Goal: Obtain resource: Obtain resource

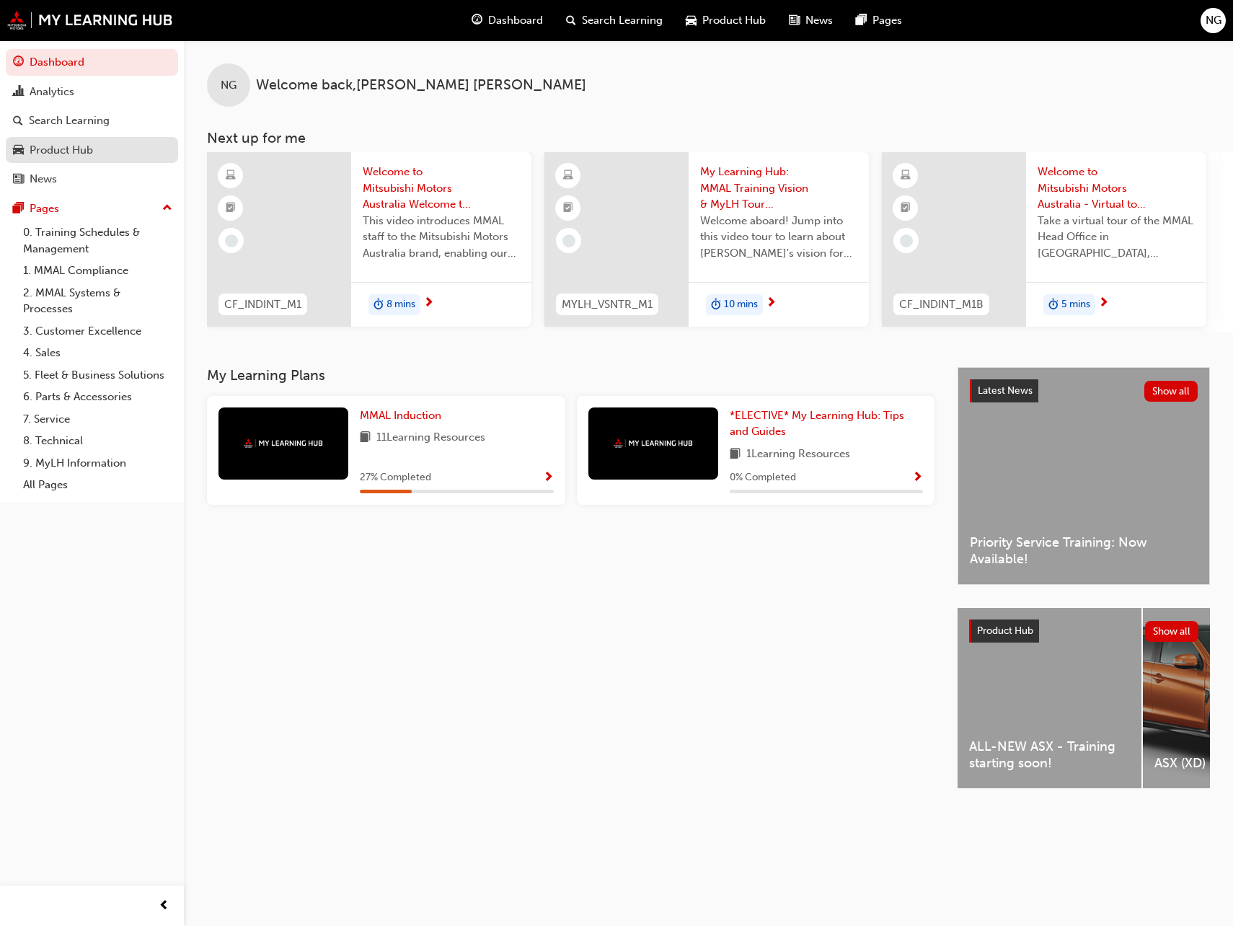
click at [89, 150] on div "Product Hub" at bounding box center [61, 150] width 63 height 17
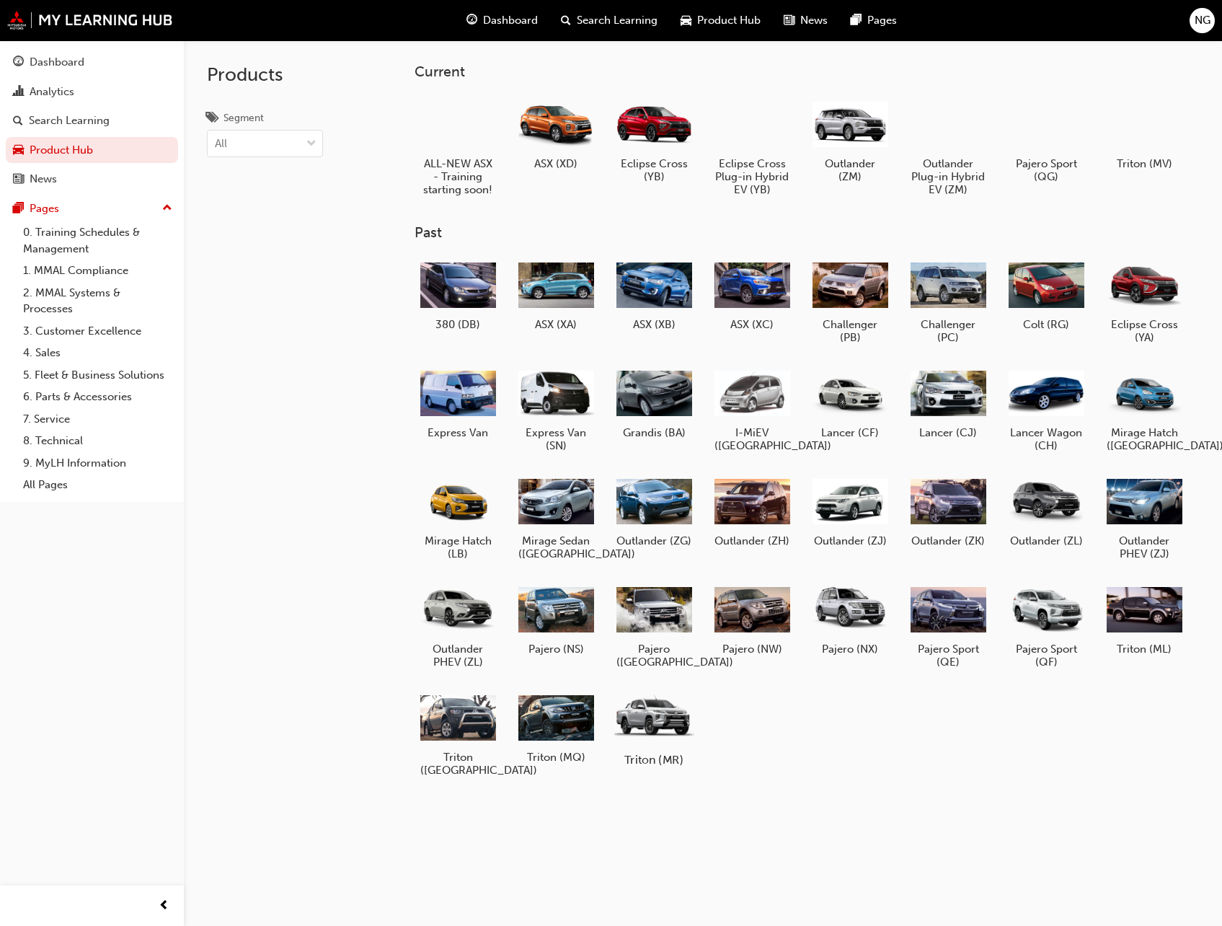
click at [670, 697] on div at bounding box center [654, 717] width 80 height 57
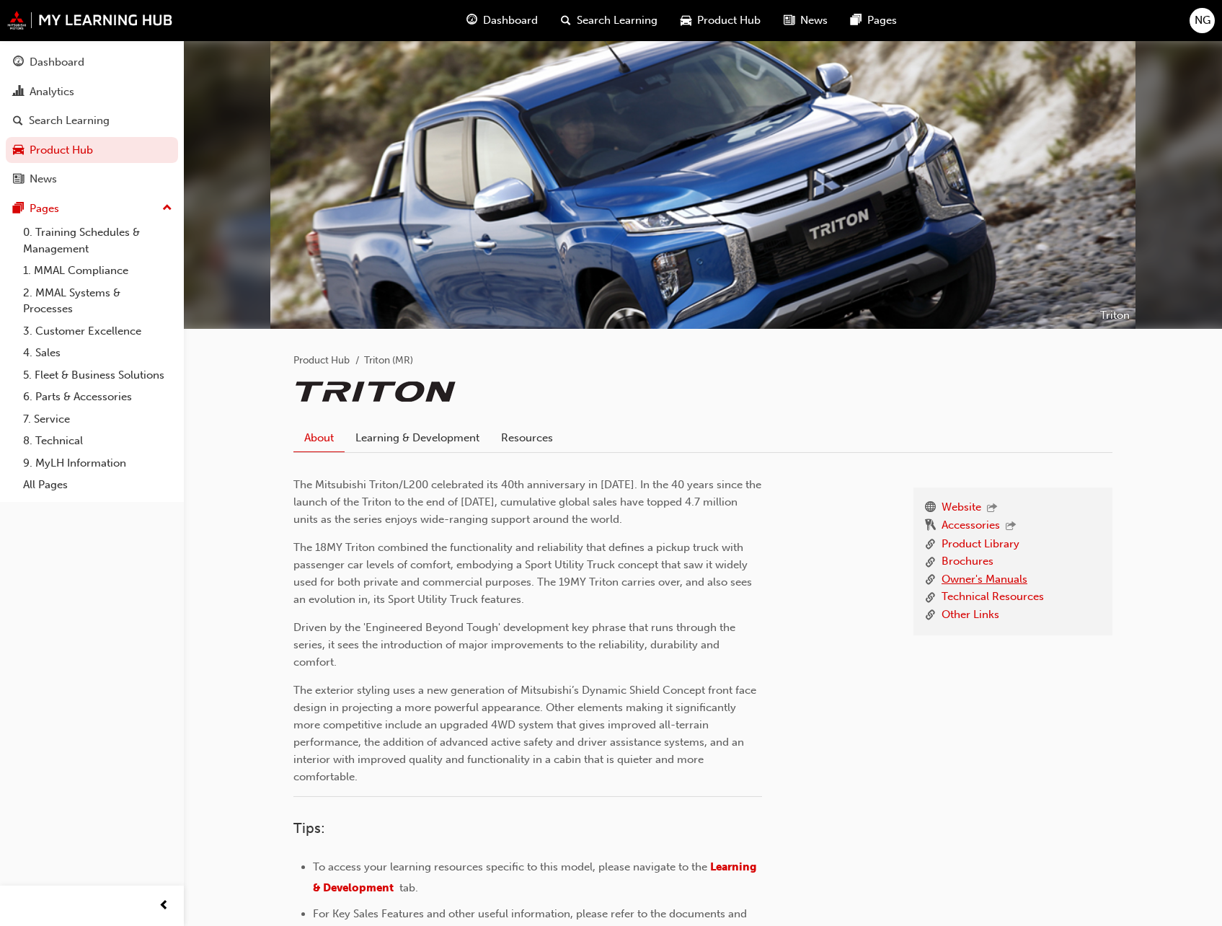
click at [979, 582] on link "Owner's Manuals" at bounding box center [985, 580] width 86 height 18
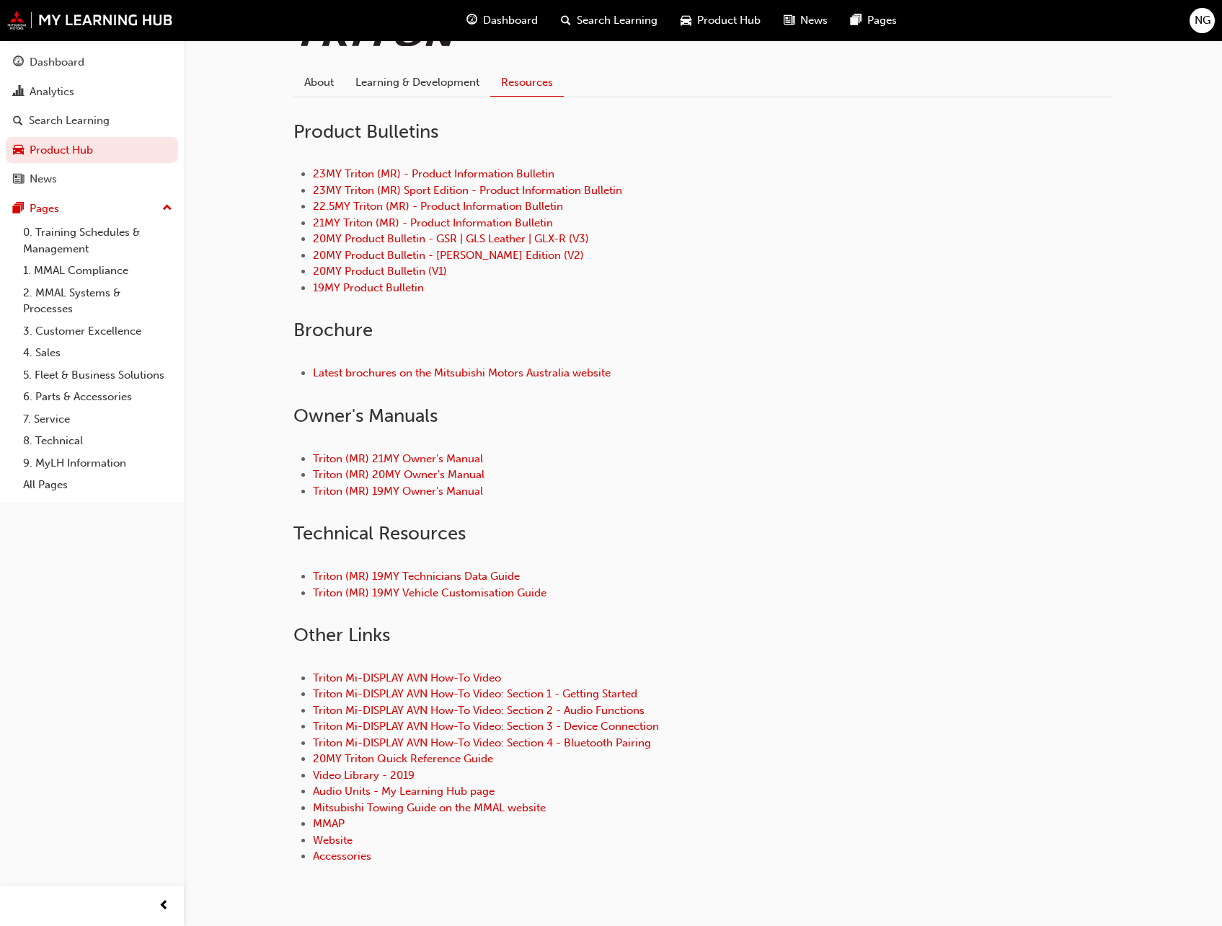
scroll to position [361, 0]
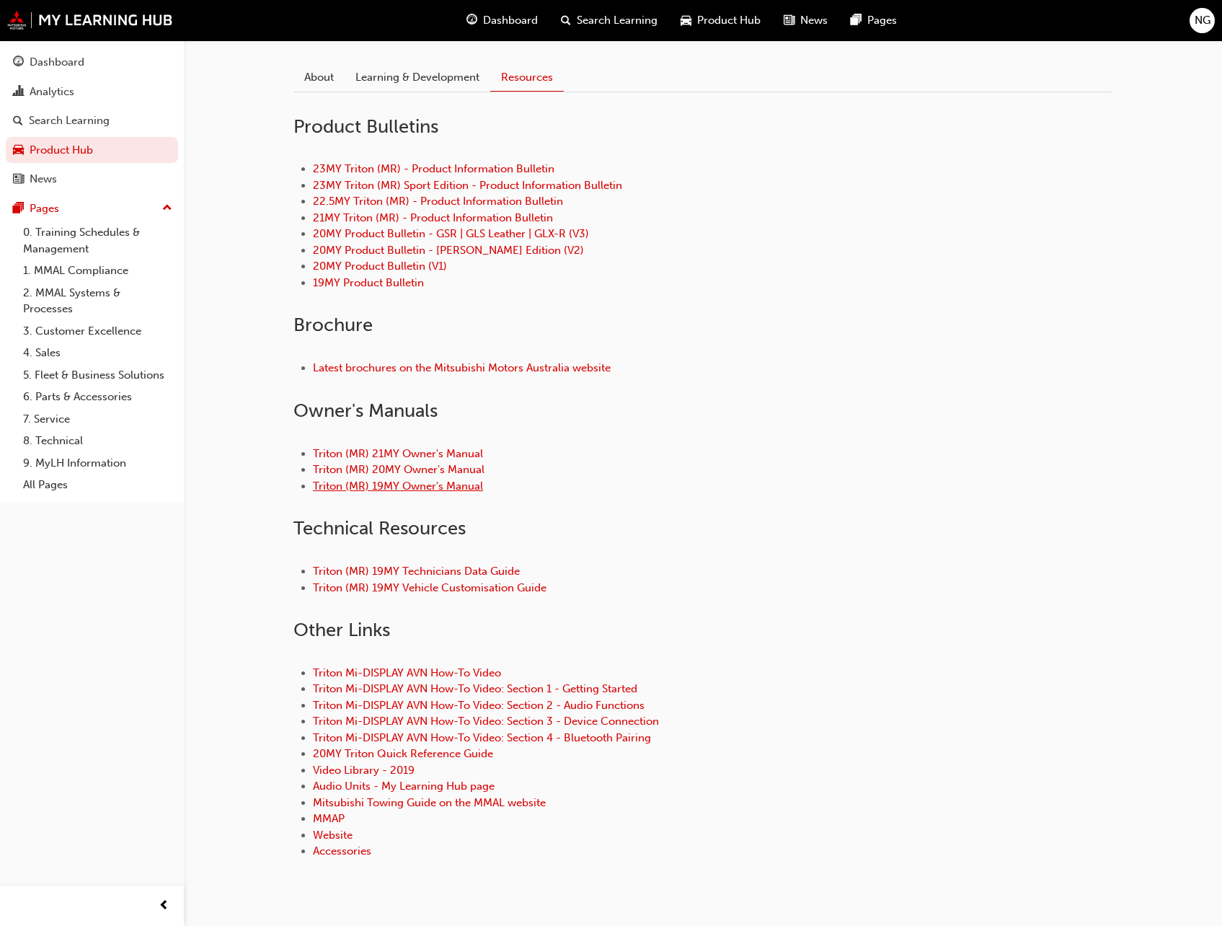
click at [418, 486] on link "Triton (MR) 19MY Owner's Manual" at bounding box center [398, 486] width 170 height 13
